Goal: Answer question/provide support: Share knowledge or assist other users

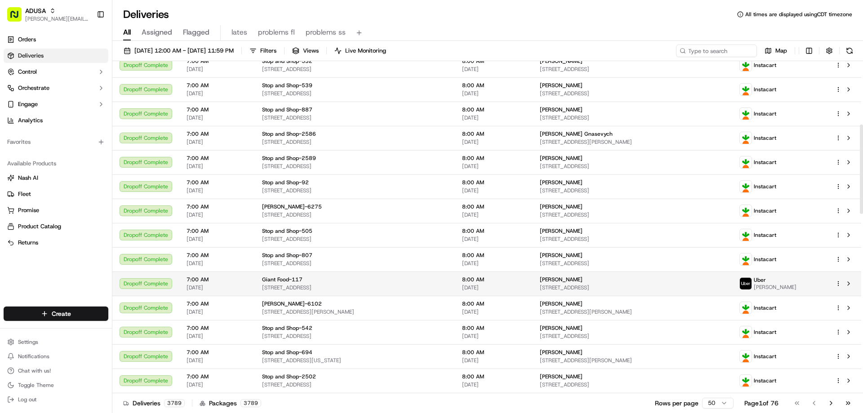
scroll to position [270, 0]
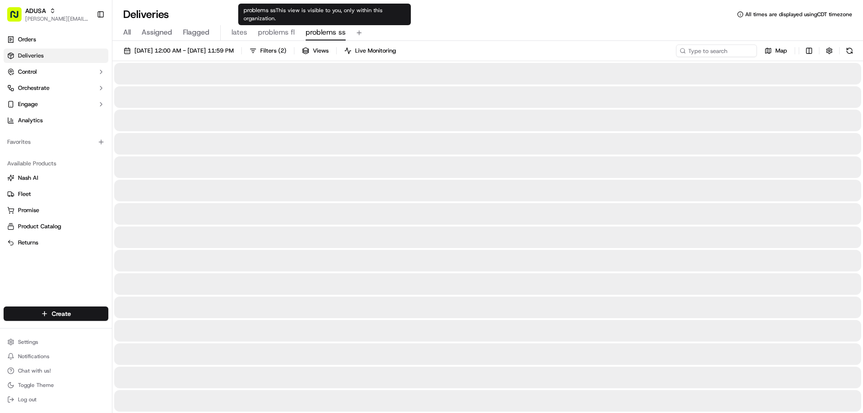
click at [307, 29] on span "problems ss" at bounding box center [326, 32] width 40 height 11
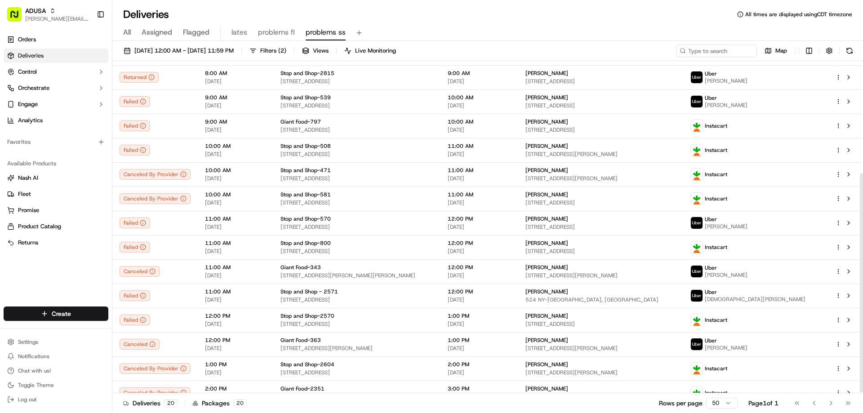
scroll to position [171, 0]
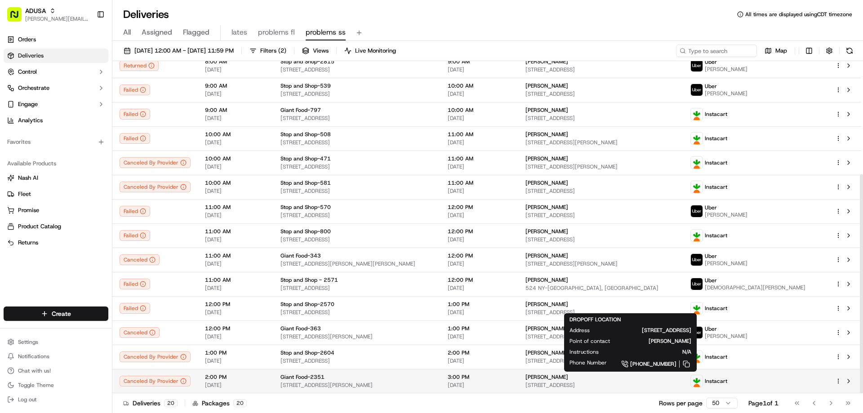
click at [552, 375] on span "[PERSON_NAME]" at bounding box center [547, 377] width 43 height 7
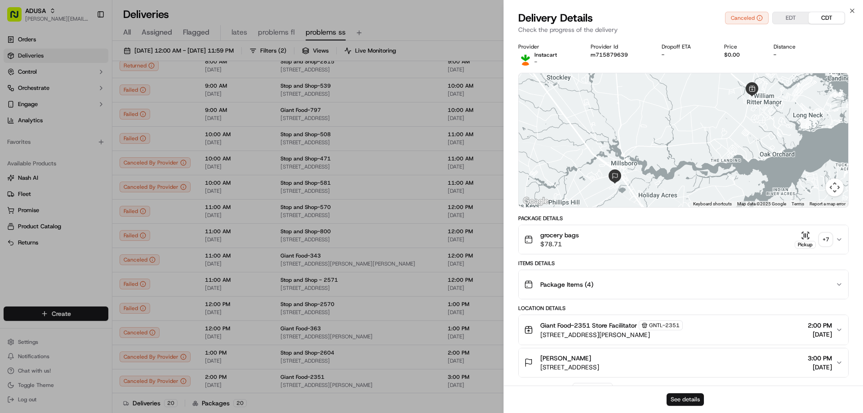
click at [695, 401] on button "See details" at bounding box center [685, 399] width 37 height 13
click at [851, 10] on icon "button" at bounding box center [852, 10] width 7 height 7
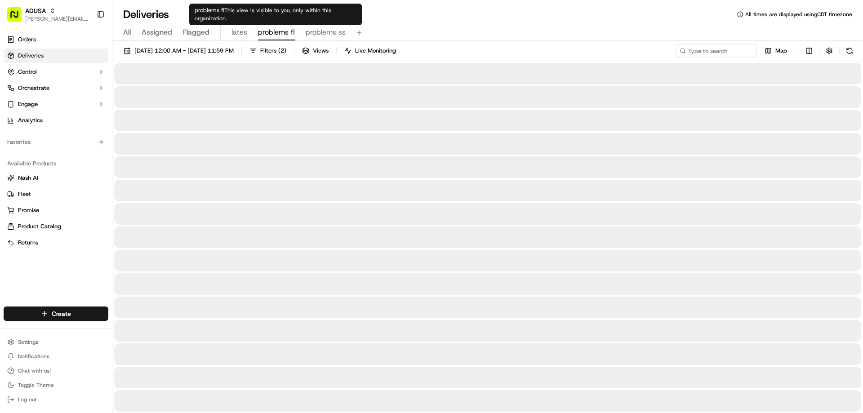
click at [267, 33] on span "problems fl" at bounding box center [276, 32] width 37 height 11
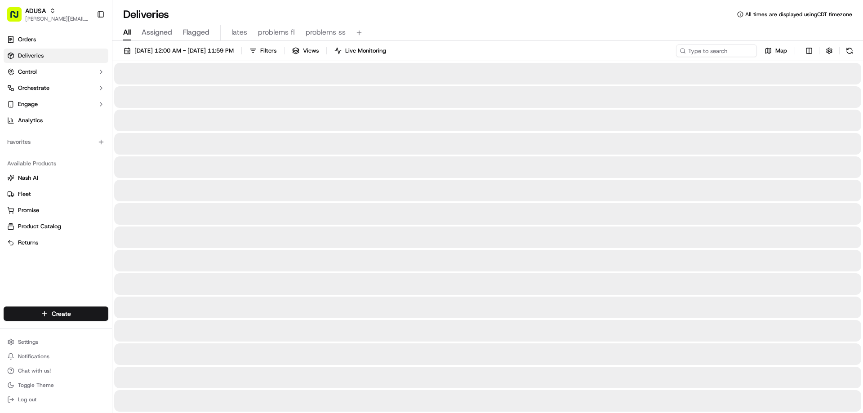
click at [126, 35] on span "All" at bounding box center [127, 32] width 8 height 11
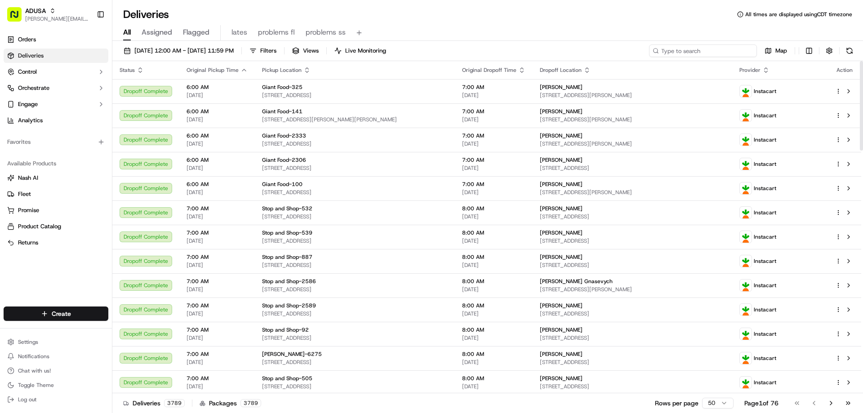
click at [710, 52] on input at bounding box center [703, 51] width 108 height 13
paste input "m714207680"
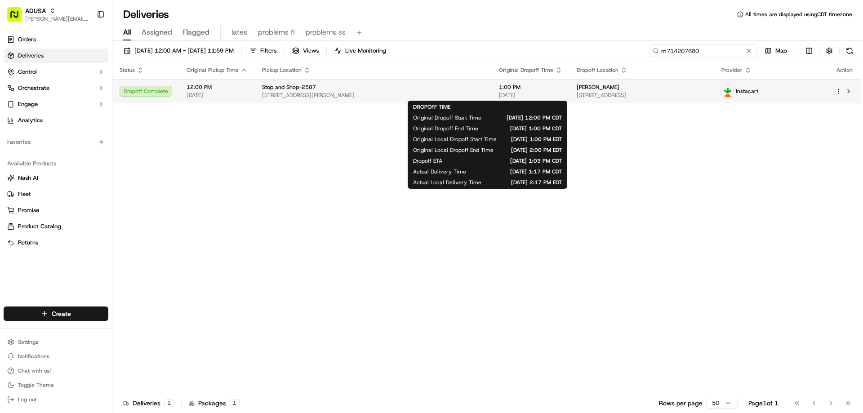
type input "m714207680"
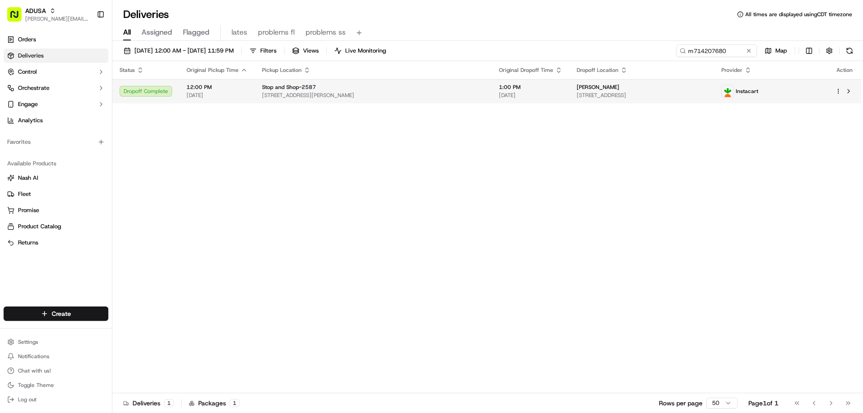
click at [499, 88] on span "1:00 PM" at bounding box center [530, 87] width 63 height 7
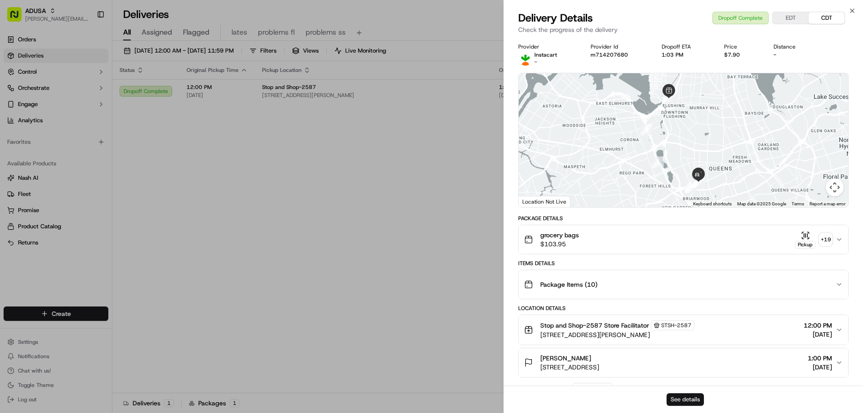
click at [690, 397] on button "See details" at bounding box center [685, 399] width 37 height 13
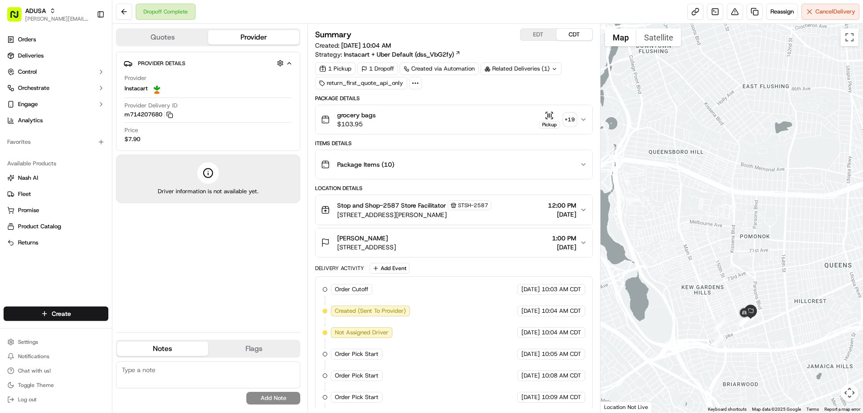
drag, startPoint x: 718, startPoint y: 274, endPoint x: 682, endPoint y: 205, distance: 77.6
click at [668, 191] on div at bounding box center [732, 218] width 263 height 389
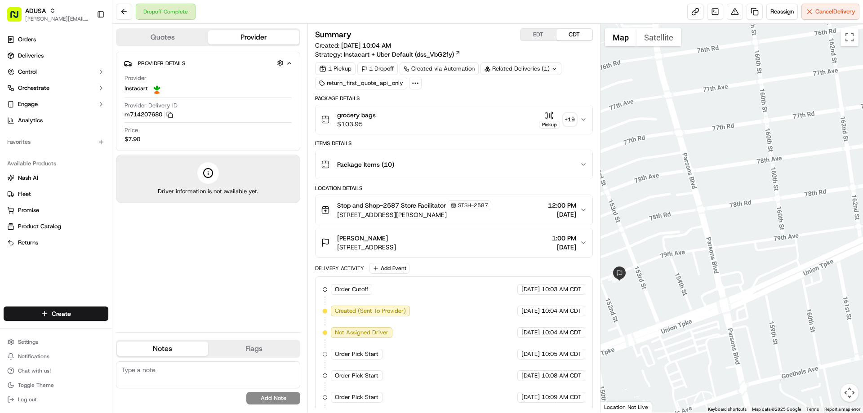
drag, startPoint x: 670, startPoint y: 256, endPoint x: 746, endPoint y: 255, distance: 76.0
click at [746, 255] on div at bounding box center [732, 218] width 263 height 389
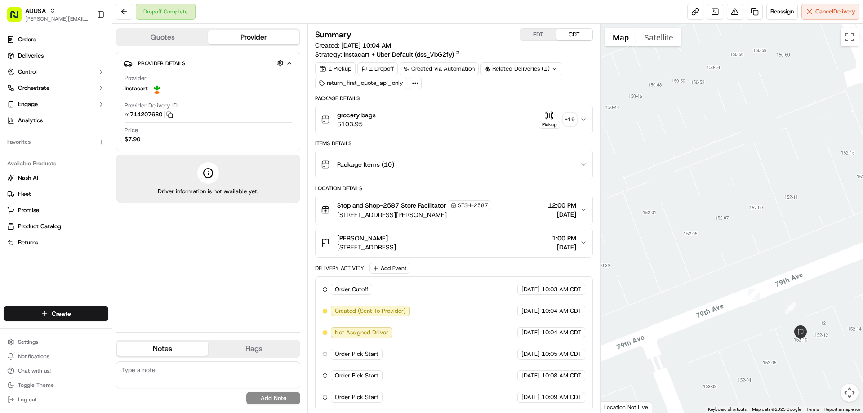
drag, startPoint x: 775, startPoint y: 306, endPoint x: 665, endPoint y: 184, distance: 163.9
click at [670, 193] on div at bounding box center [732, 218] width 263 height 389
click at [669, 263] on div at bounding box center [732, 218] width 263 height 389
click at [144, 371] on textarea at bounding box center [208, 375] width 184 height 27
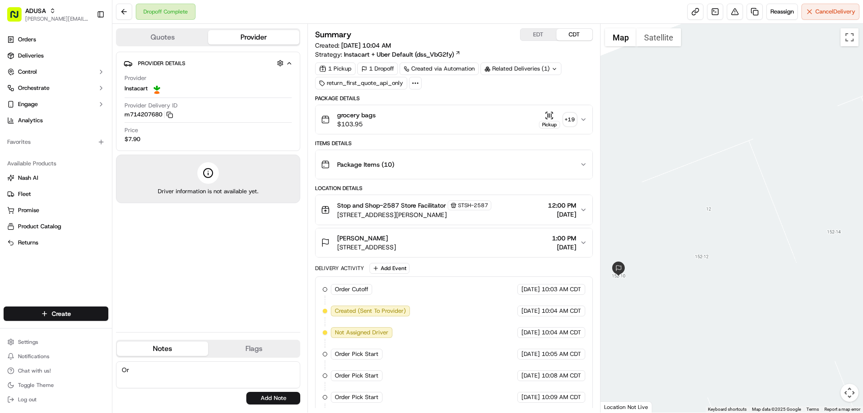
type textarea "O"
click at [207, 372] on textarea "Address is 15010" at bounding box center [208, 375] width 184 height 27
click at [264, 380] on textarea "Address is 150 10 on Account Delivery address having cc confirm and update cust…" at bounding box center [208, 375] width 184 height 27
type textarea "Address is 150 10 on Account Delivery address having cc confirm and update cust…"
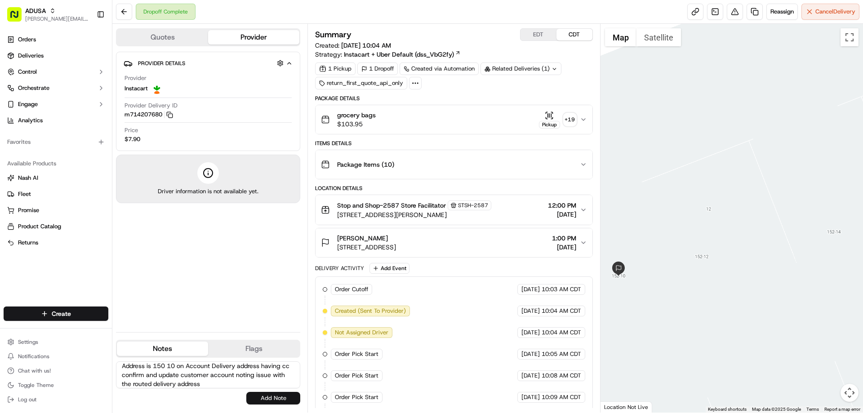
click at [273, 401] on button "Add Note" at bounding box center [273, 398] width 54 height 13
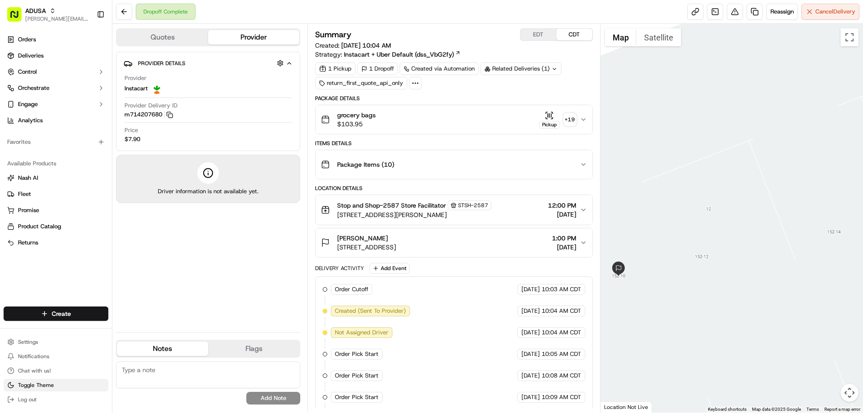
scroll to position [0, 0]
